Goal: Information Seeking & Learning: Learn about a topic

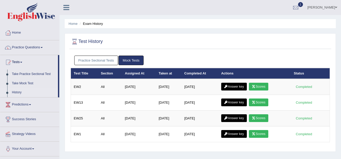
click at [259, 86] on link "Scores" at bounding box center [258, 87] width 19 height 8
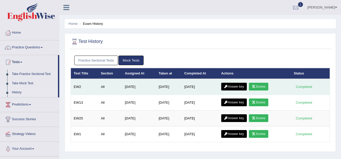
click at [239, 84] on link "Answer key" at bounding box center [234, 87] width 26 height 8
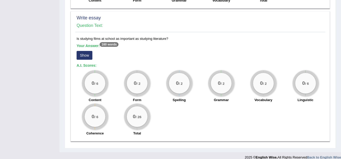
scroll to position [397, 0]
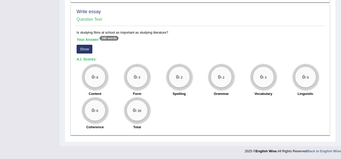
click at [79, 49] on button "Show" at bounding box center [85, 49] width 16 height 9
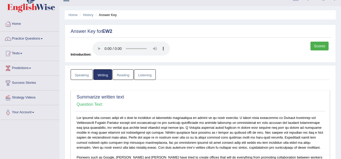
scroll to position [0, 0]
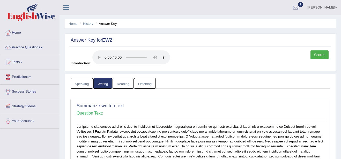
click at [144, 82] on link "Listening" at bounding box center [145, 83] width 22 height 11
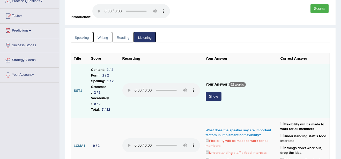
scroll to position [52, 0]
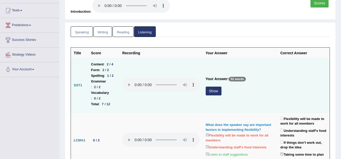
click at [222, 87] on button "Show" at bounding box center [214, 91] width 16 height 9
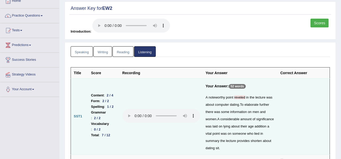
scroll to position [0, 0]
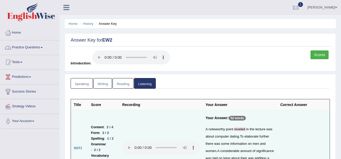
click at [18, 32] on link "Home" at bounding box center [29, 32] width 59 height 13
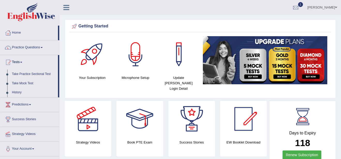
click at [35, 74] on link "Take Practice Sectional Test" at bounding box center [34, 74] width 48 height 9
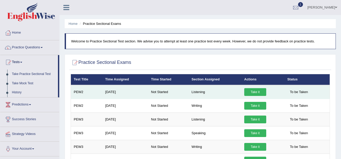
click at [198, 93] on td "Listening" at bounding box center [215, 92] width 53 height 14
click at [254, 93] on link "Take it" at bounding box center [255, 92] width 22 height 8
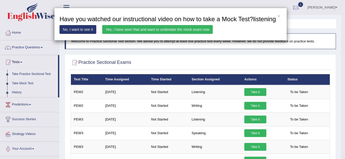
click at [255, 92] on div "× Have you watched our instructional video on how to take a Mock Test?listening…" at bounding box center [172, 79] width 345 height 159
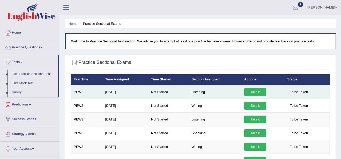
click at [255, 92] on link "Take it" at bounding box center [255, 92] width 22 height 8
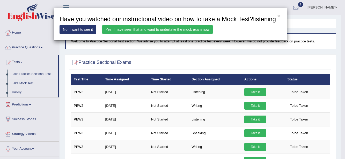
click at [160, 27] on link "Yes, I have seen that and want to undertake the mock exam now" at bounding box center [157, 29] width 110 height 9
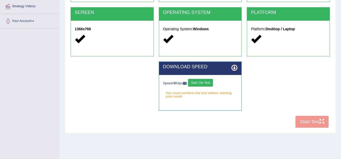
scroll to position [113, 0]
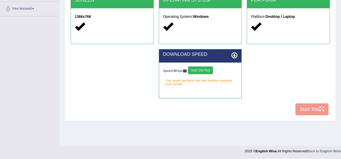
click at [205, 72] on button "Start 10s Test" at bounding box center [200, 71] width 25 height 8
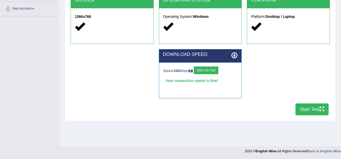
click at [304, 109] on button "Start Test" at bounding box center [312, 110] width 33 height 12
